Goal: Book appointment/travel/reservation

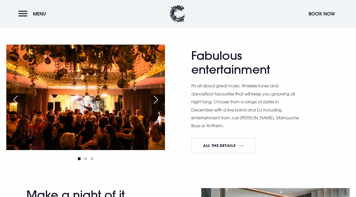
scroll to position [409, 0]
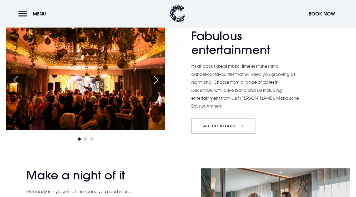
click at [225, 126] on link "All The Details" at bounding box center [223, 126] width 64 height 16
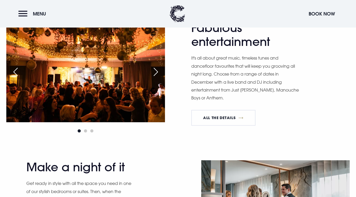
scroll to position [417, 0]
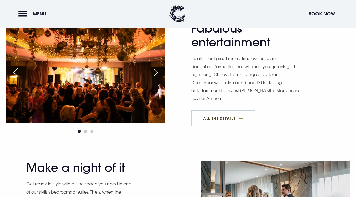
click at [228, 116] on link "All The Details" at bounding box center [223, 119] width 64 height 16
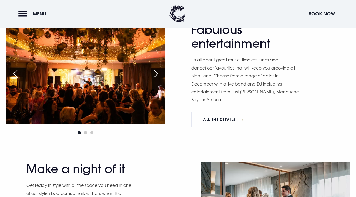
scroll to position [417, 0]
